Goal: Transaction & Acquisition: Download file/media

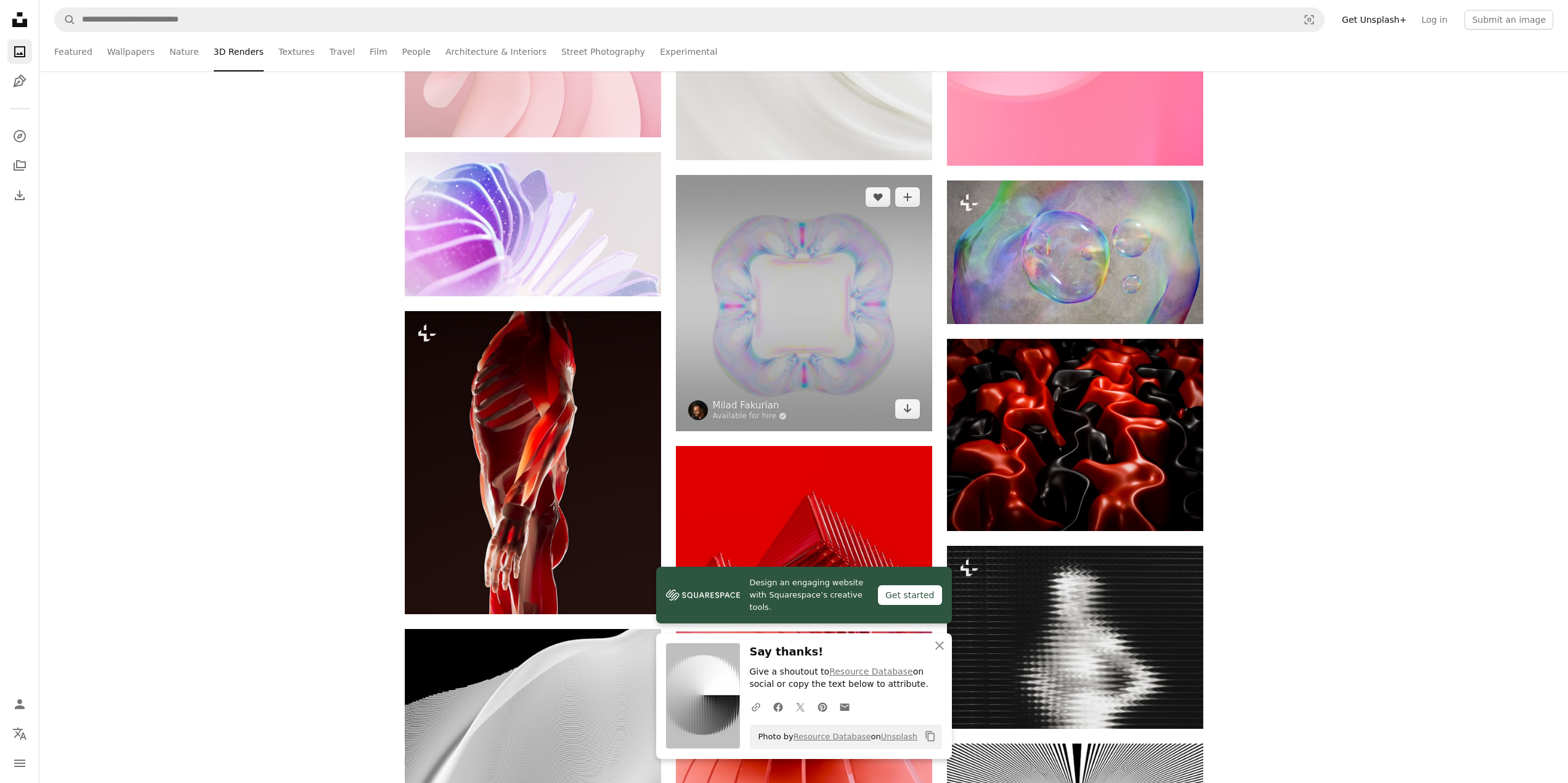
scroll to position [25756, 0]
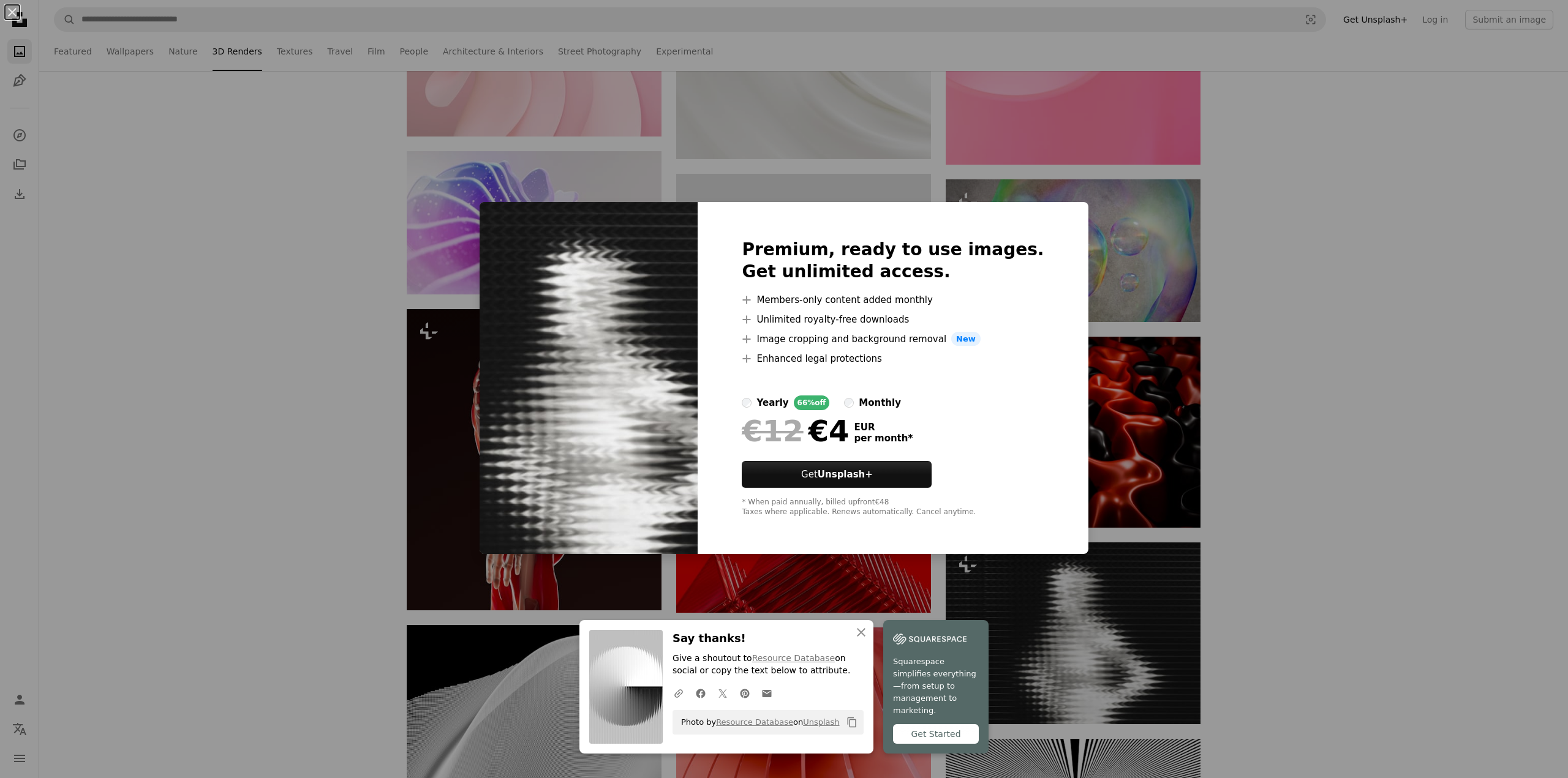
click at [881, 402] on div "monthly" at bounding box center [880, 402] width 43 height 15
click at [788, 408] on div "yearly" at bounding box center [772, 402] width 32 height 15
click at [1302, 402] on div "An X shape Premium, ready to use images. Get unlimited access. A plus sign Memb…" at bounding box center [784, 389] width 1568 height 778
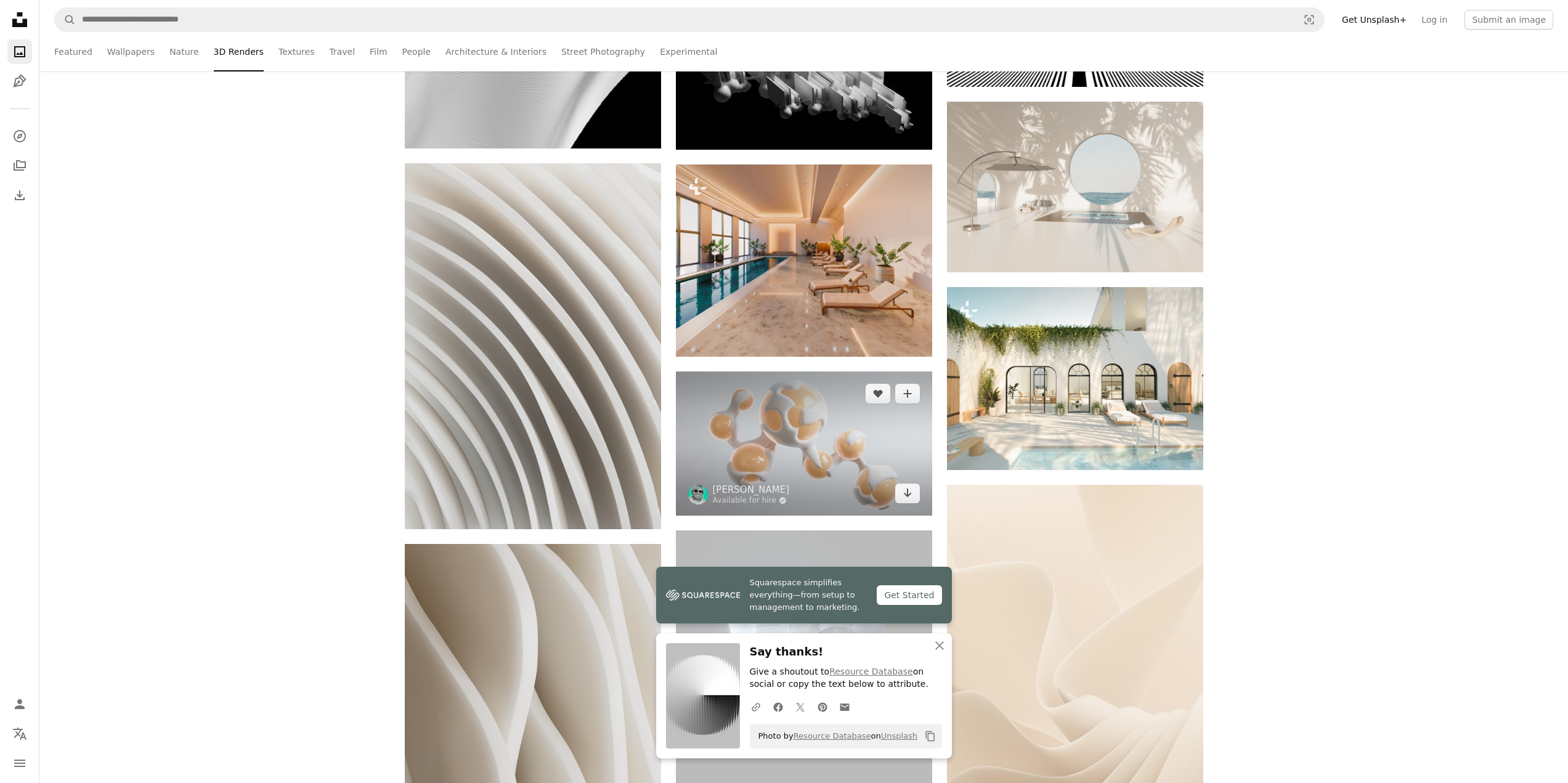
scroll to position [26988, 0]
